Goal: Find specific page/section: Find specific page/section

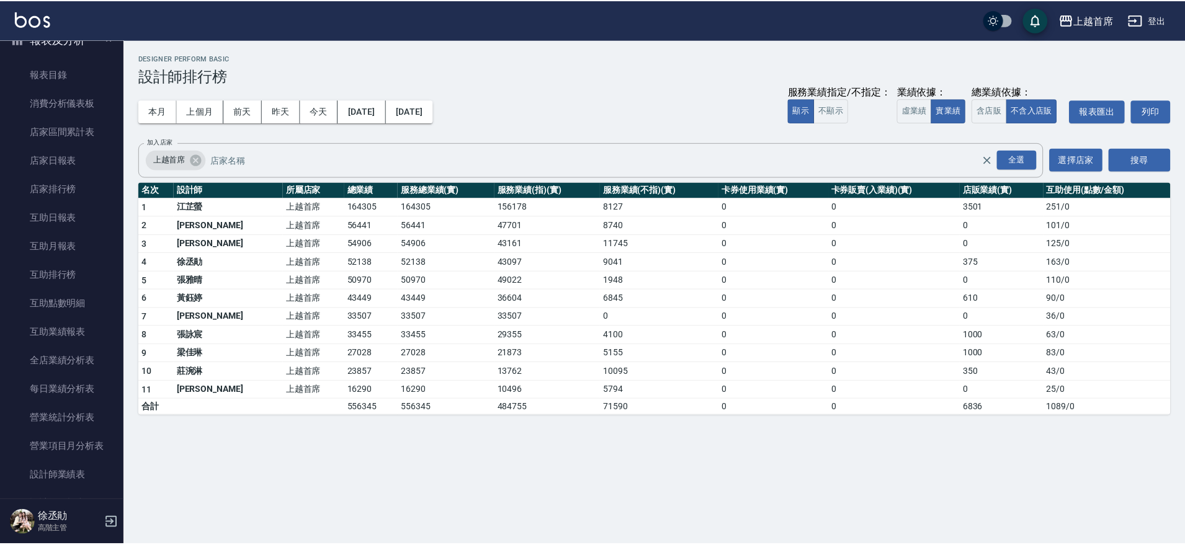
scroll to position [420, 0]
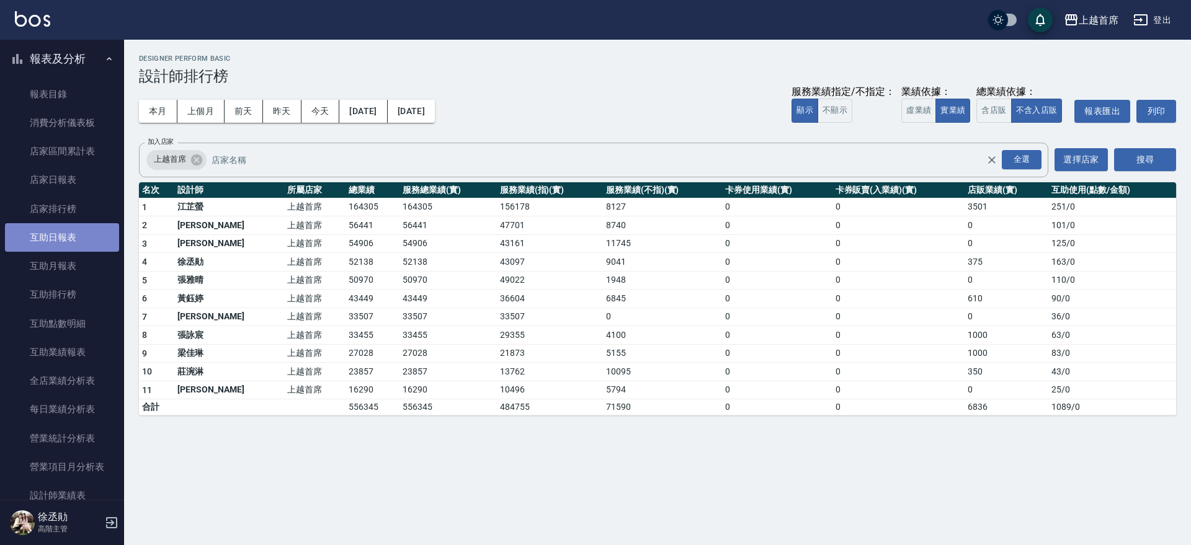
click at [86, 239] on link "互助日報表" at bounding box center [62, 237] width 114 height 29
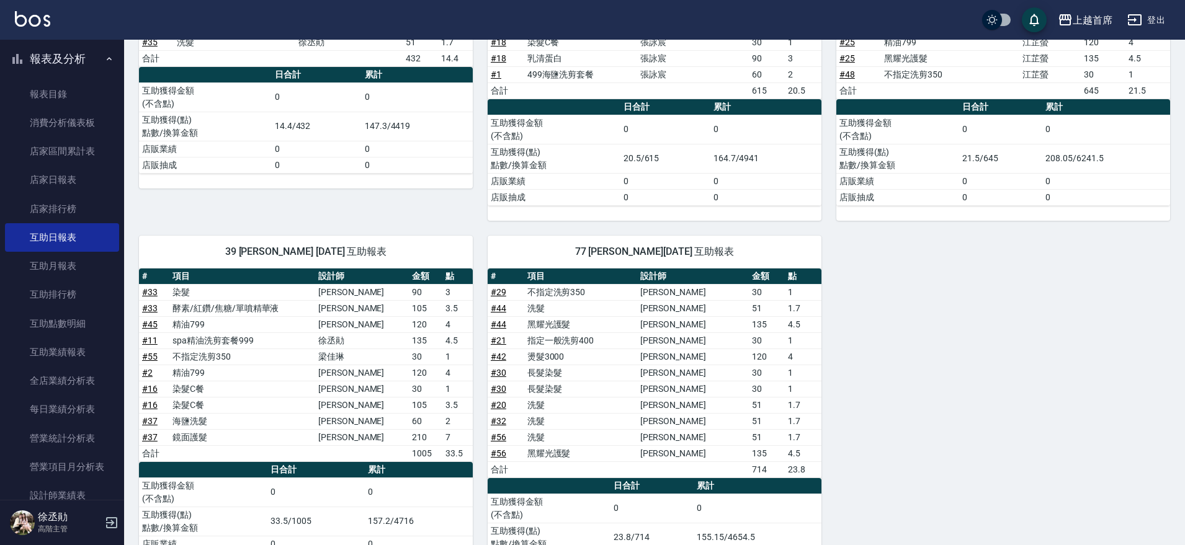
scroll to position [666, 0]
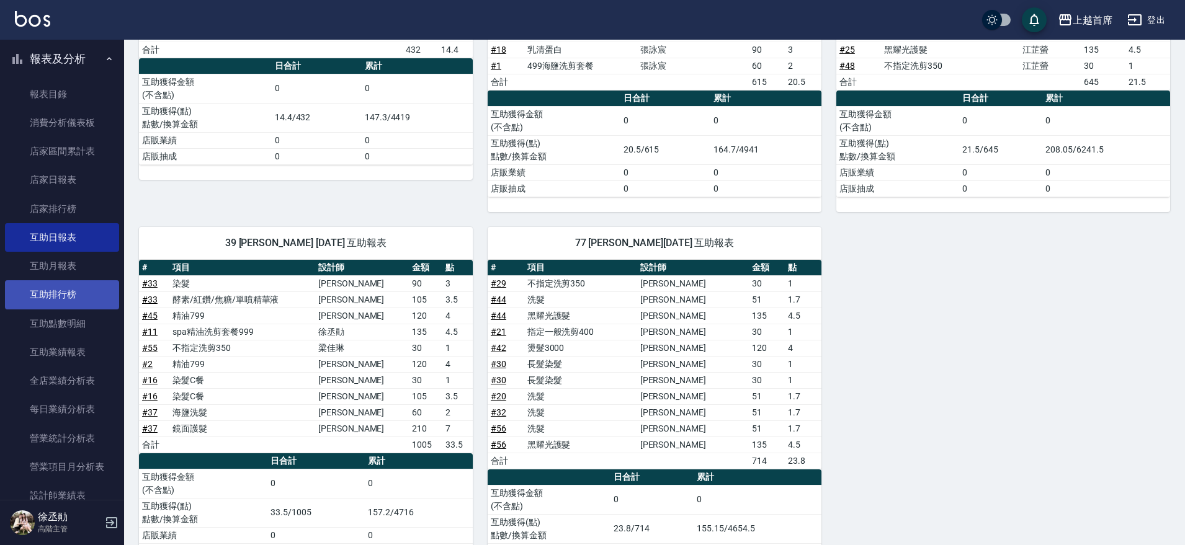
click at [72, 287] on link "互助排行榜" at bounding box center [62, 294] width 114 height 29
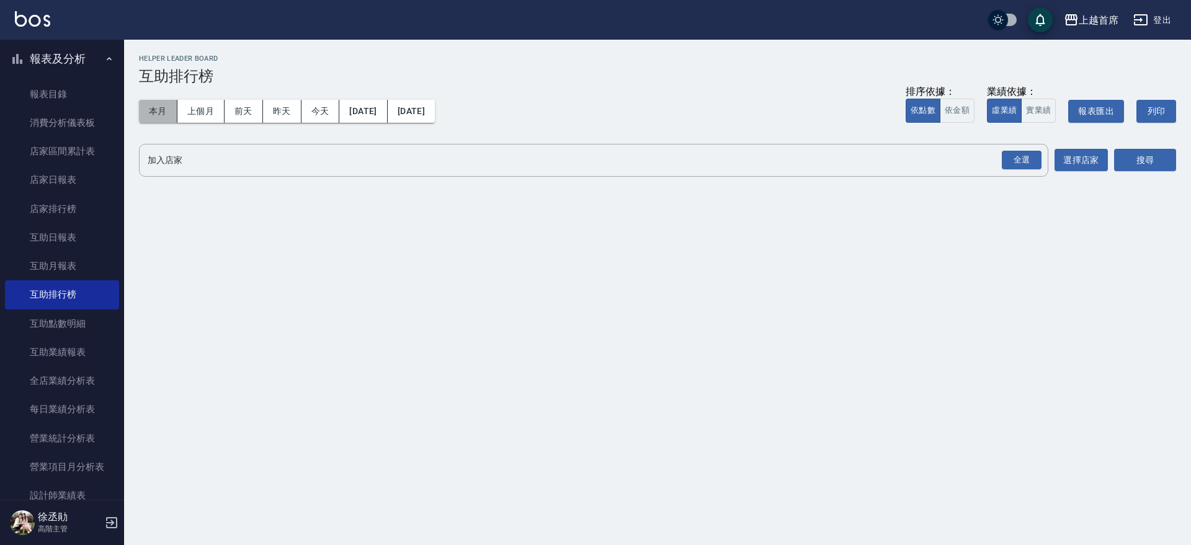
click at [159, 113] on button "本月" at bounding box center [158, 111] width 38 height 23
click at [1014, 162] on div "全選" at bounding box center [1022, 160] width 40 height 19
click at [1139, 162] on button "搜尋" at bounding box center [1145, 160] width 62 height 23
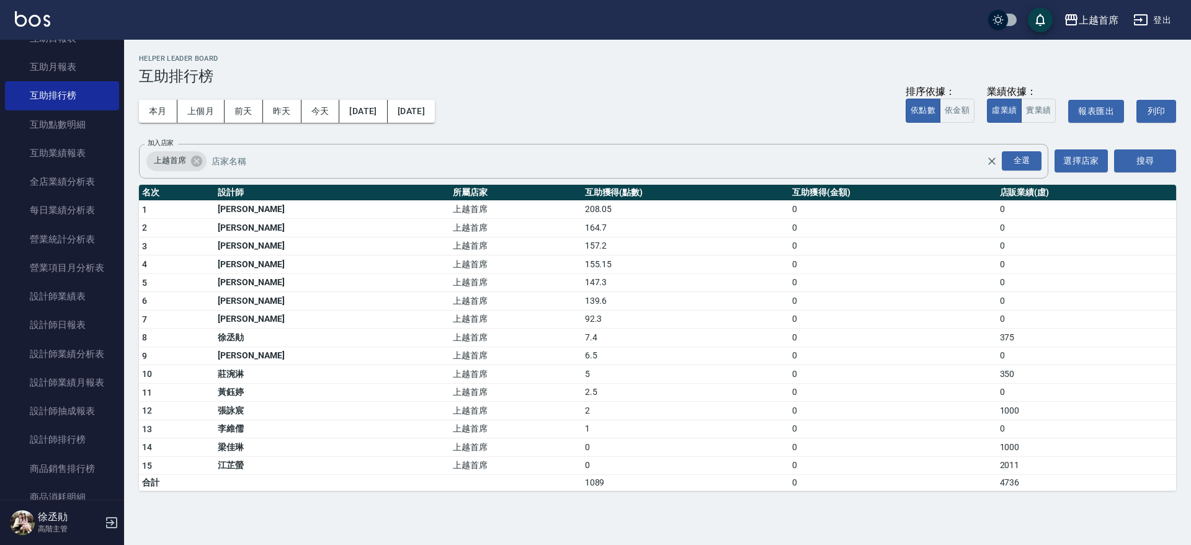
scroll to position [651, 0]
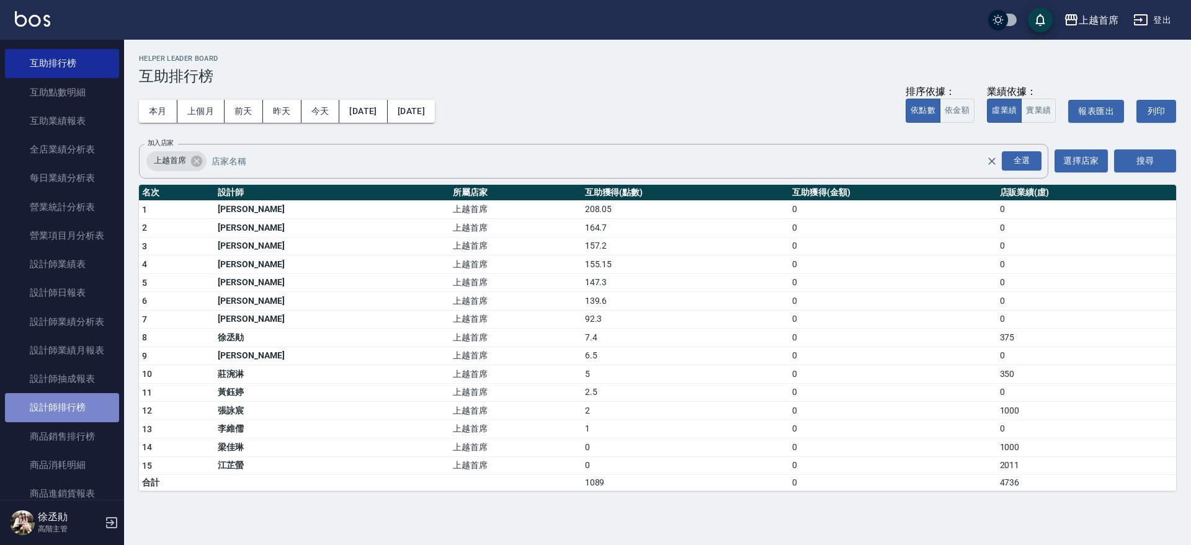
click at [79, 400] on link "設計師排行榜" at bounding box center [62, 407] width 114 height 29
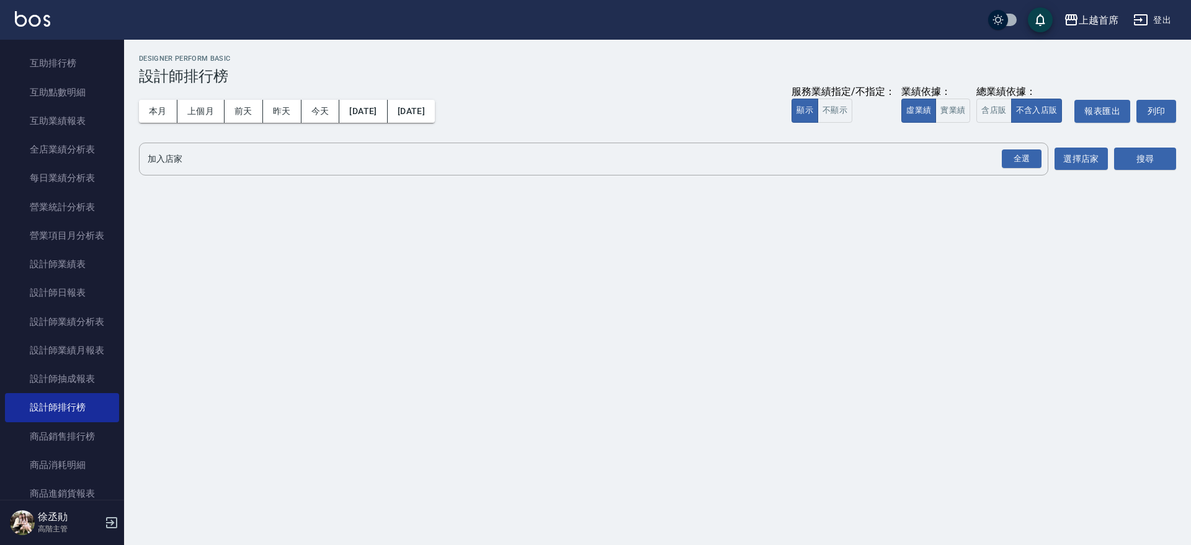
click at [160, 97] on div "本月 上個月 [DATE] [DATE] [DATE] [DATE] [DATE] 服務業績指定/不指定： 顯示 不顯示 業績依據： 虛業績 實業績 總業績依…" at bounding box center [657, 111] width 1037 height 53
drag, startPoint x: 157, startPoint y: 109, endPoint x: 187, endPoint y: 110, distance: 29.8
click at [157, 109] on button "本月" at bounding box center [158, 111] width 38 height 23
drag, startPoint x: 1004, startPoint y: 160, endPoint x: 1023, endPoint y: 161, distance: 19.3
click at [1005, 161] on div "全選" at bounding box center [1022, 158] width 40 height 19
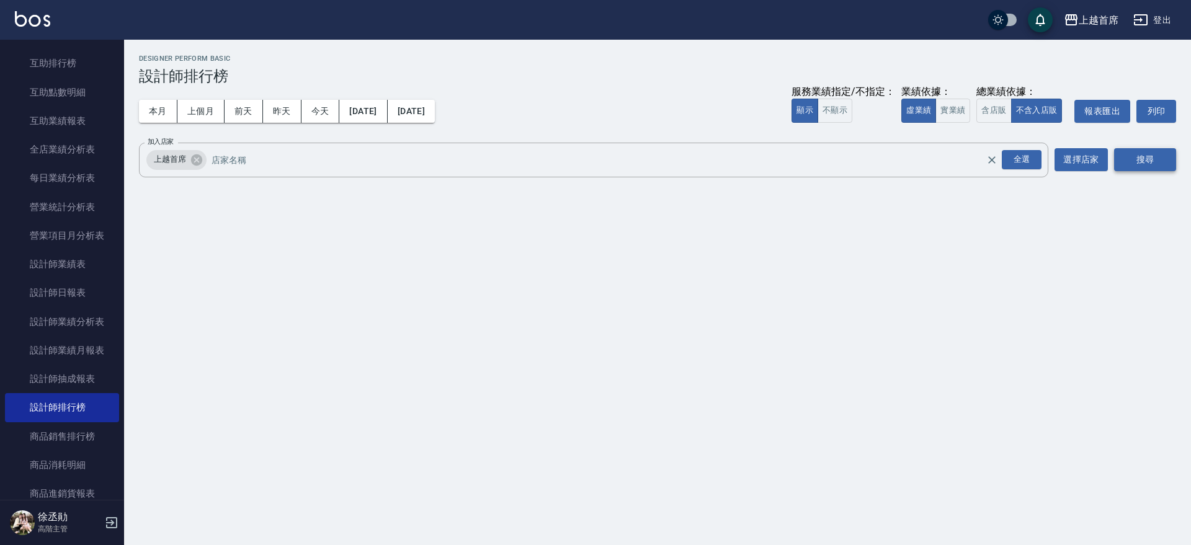
click at [1157, 164] on button "搜尋" at bounding box center [1145, 159] width 62 height 23
